Goal: Information Seeking & Learning: Learn about a topic

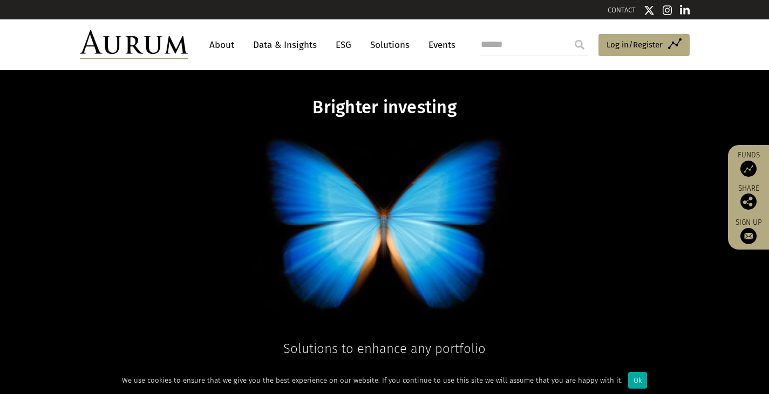
click at [301, 46] on link "Data & Insights" at bounding box center [285, 45] width 74 height 20
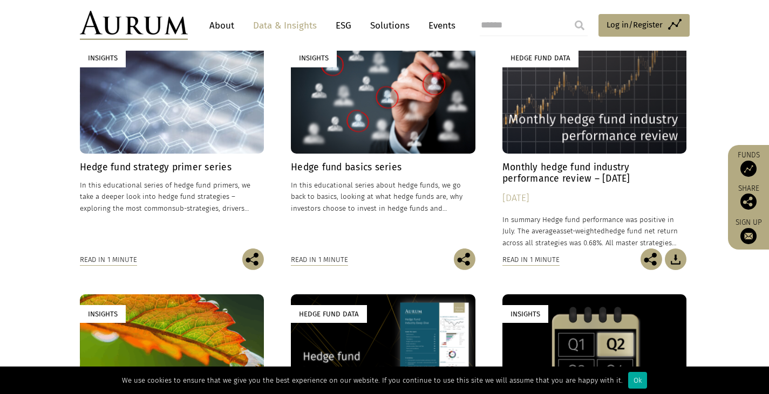
scroll to position [356, 0]
